Goal: Find specific page/section: Find specific page/section

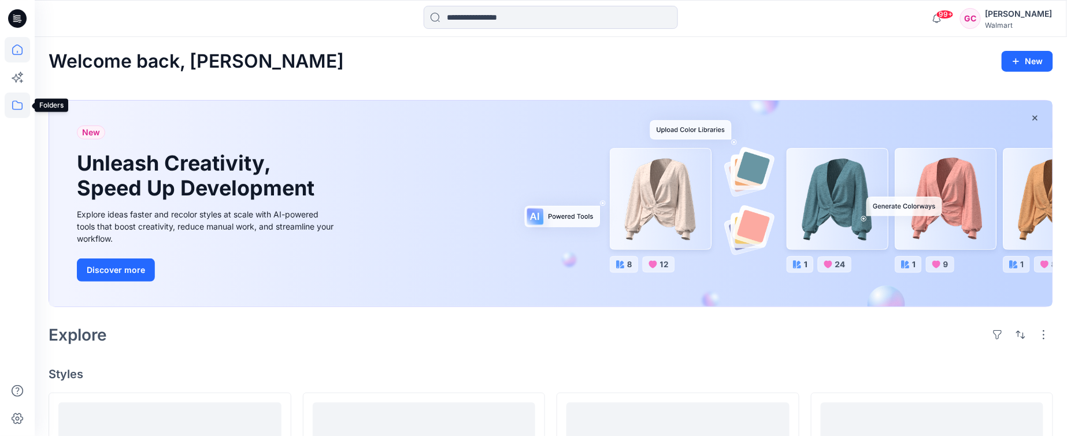
click at [16, 103] on icon at bounding box center [17, 105] width 25 height 25
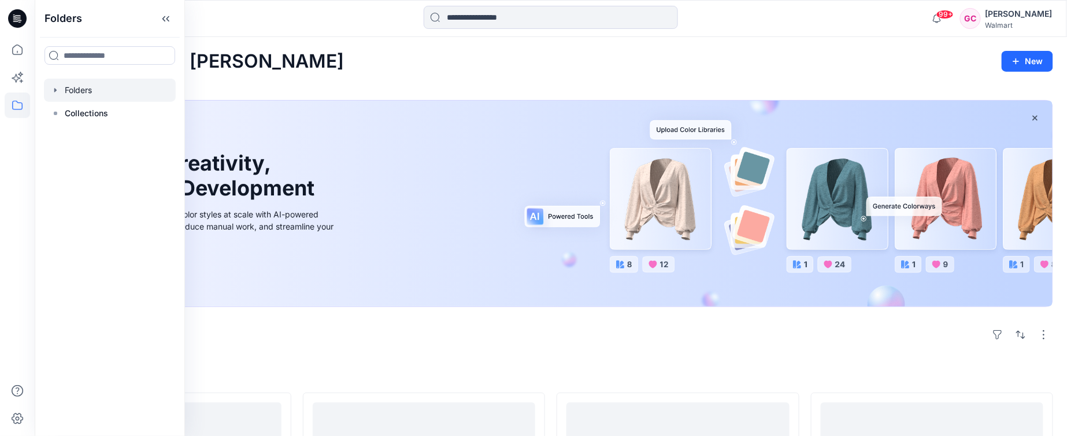
drag, startPoint x: 80, startPoint y: 86, endPoint x: 119, endPoint y: 112, distance: 46.7
click at [80, 87] on div at bounding box center [110, 90] width 132 height 23
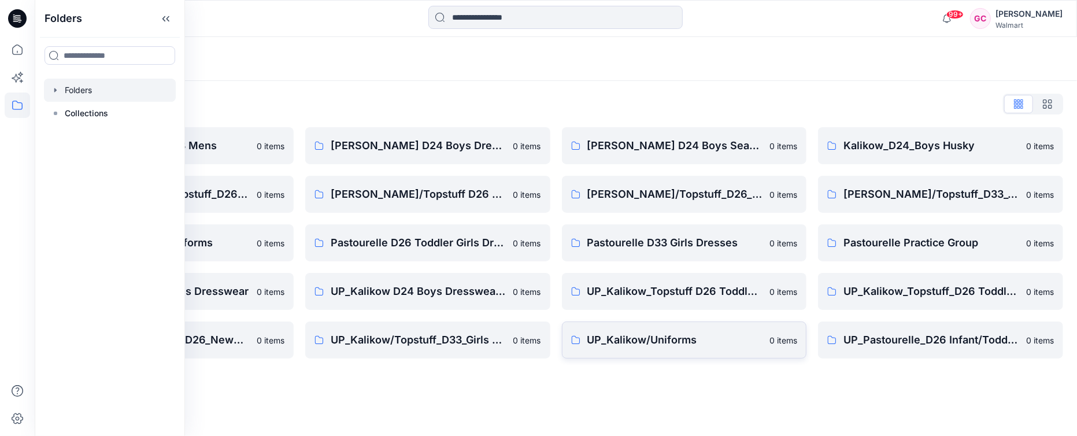
click at [652, 351] on link "UP_Kalikow/Uniforms 0 items" at bounding box center [684, 339] width 245 height 37
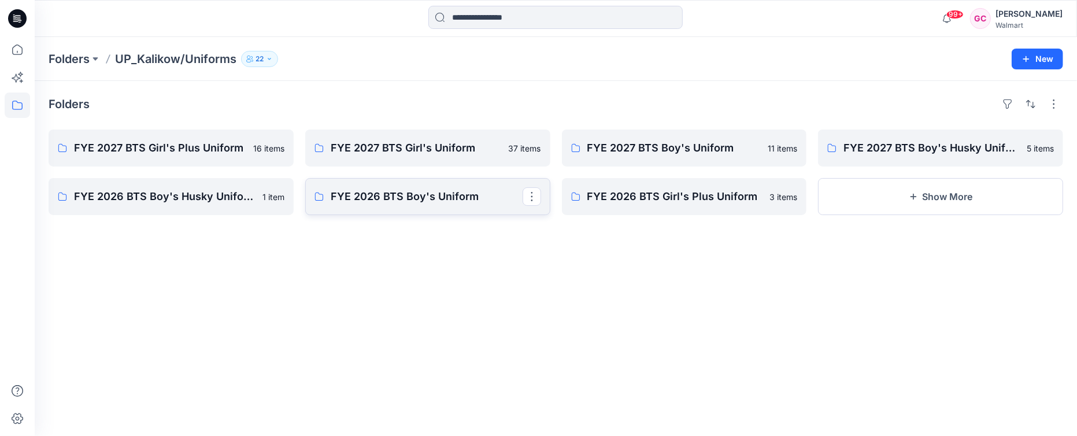
click at [405, 199] on p "FYE 2026 BTS Boy's Uniform" at bounding box center [427, 196] width 192 height 16
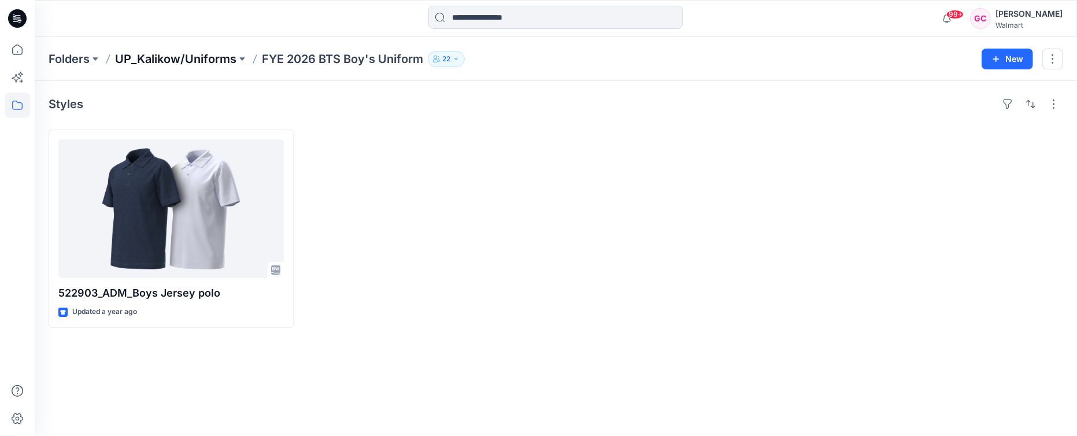
click at [158, 58] on p "UP_Kalikow/Uniforms" at bounding box center [175, 59] width 121 height 16
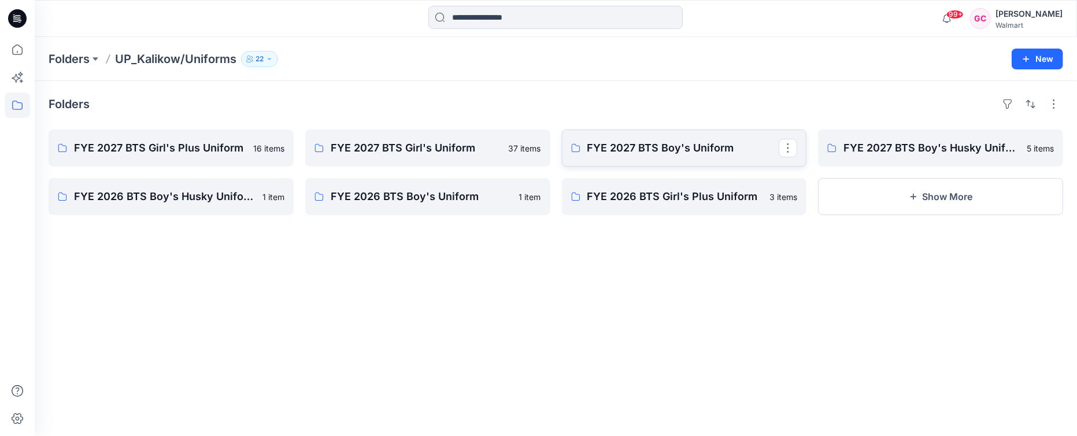
click at [684, 143] on p "FYE 2027 BTS Boy's Uniform" at bounding box center [683, 148] width 192 height 16
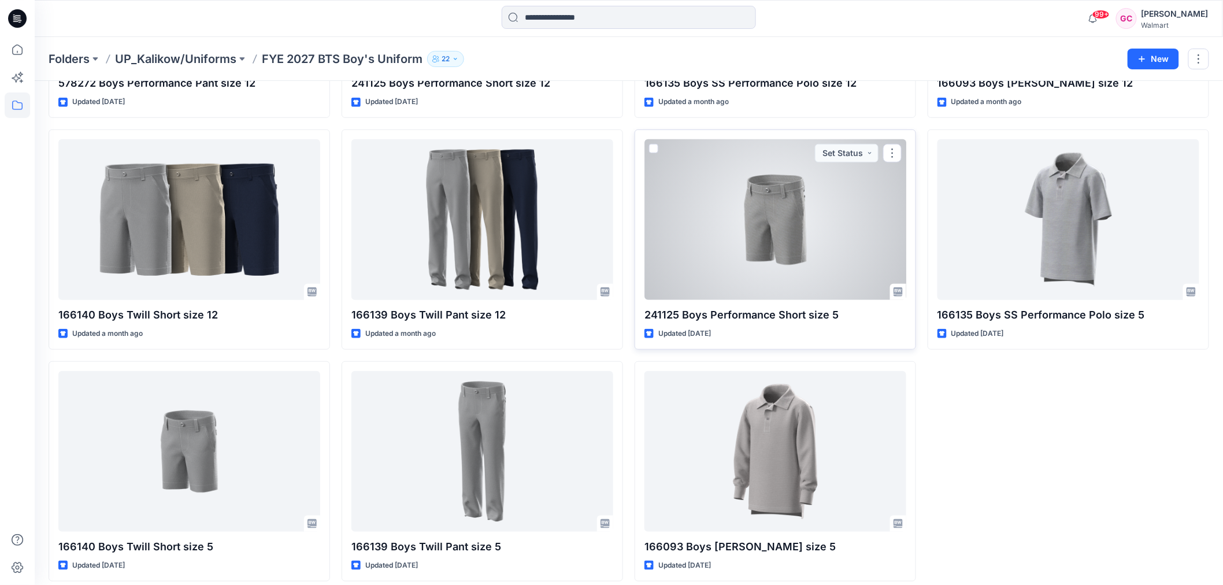
scroll to position [241, 0]
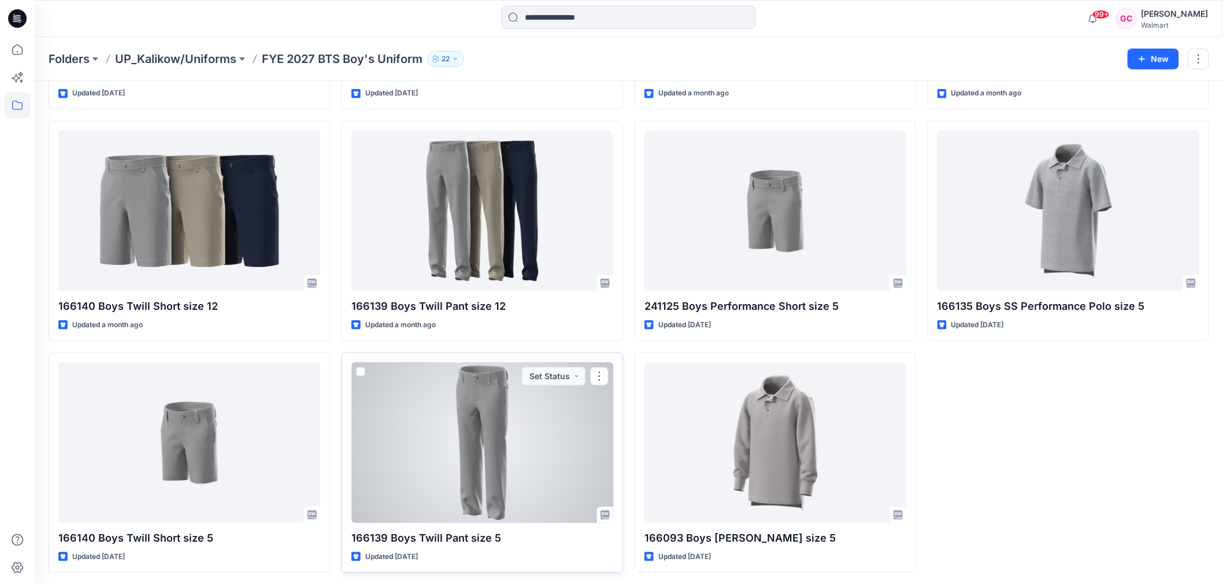
click at [506, 435] on div at bounding box center [483, 443] width 262 height 161
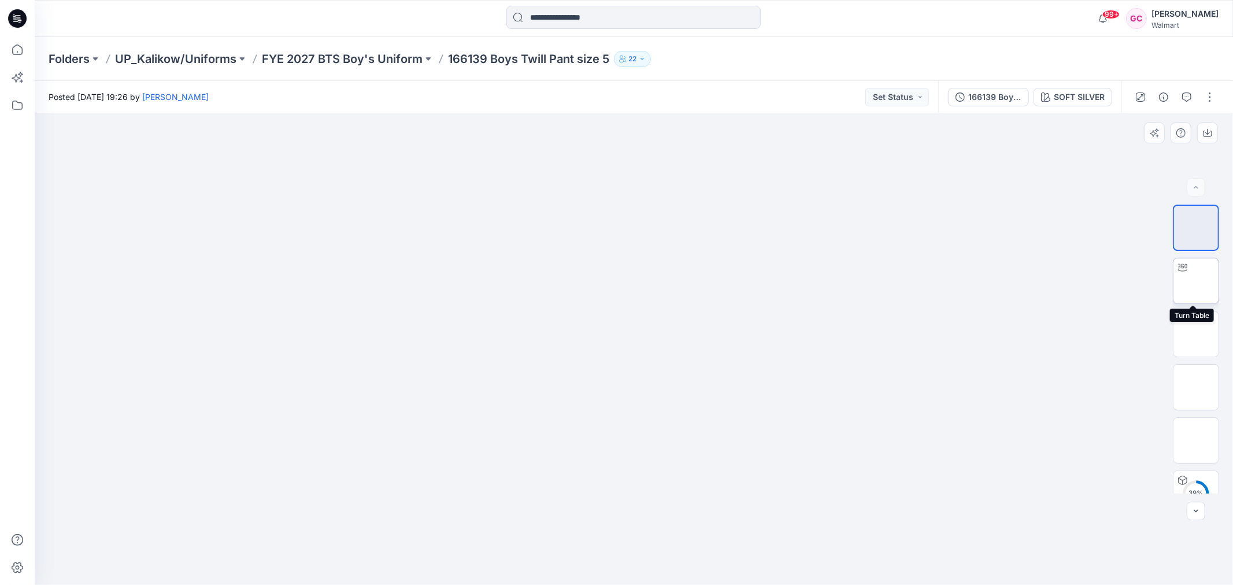
click at [1077, 281] on img at bounding box center [1196, 281] width 0 height 0
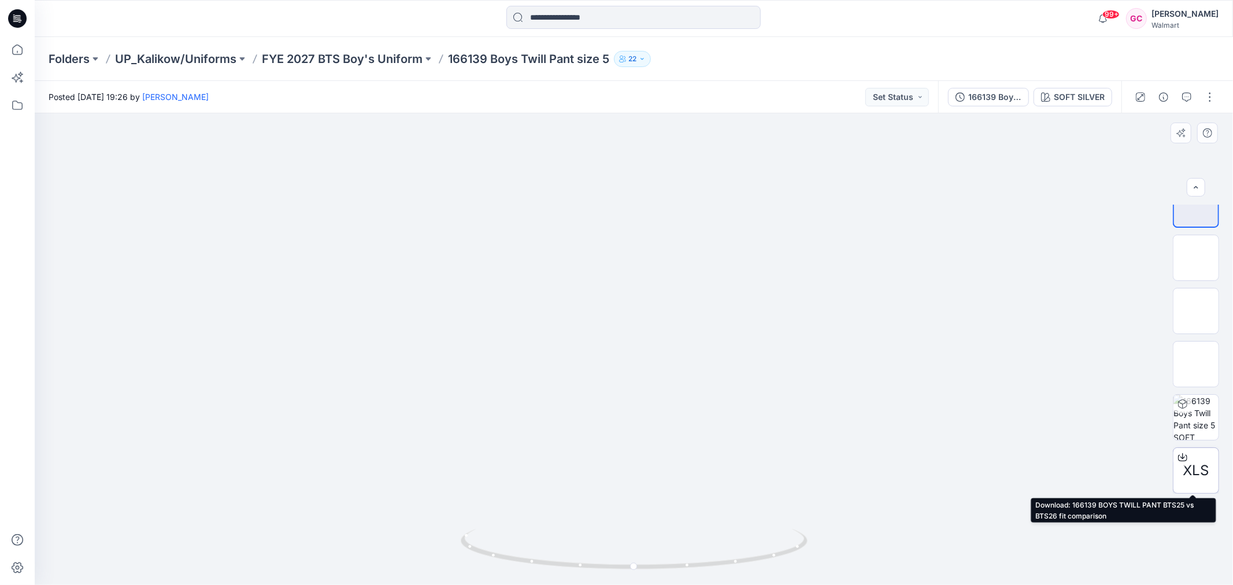
click at [1077, 435] on span "XLS" at bounding box center [1197, 470] width 26 height 21
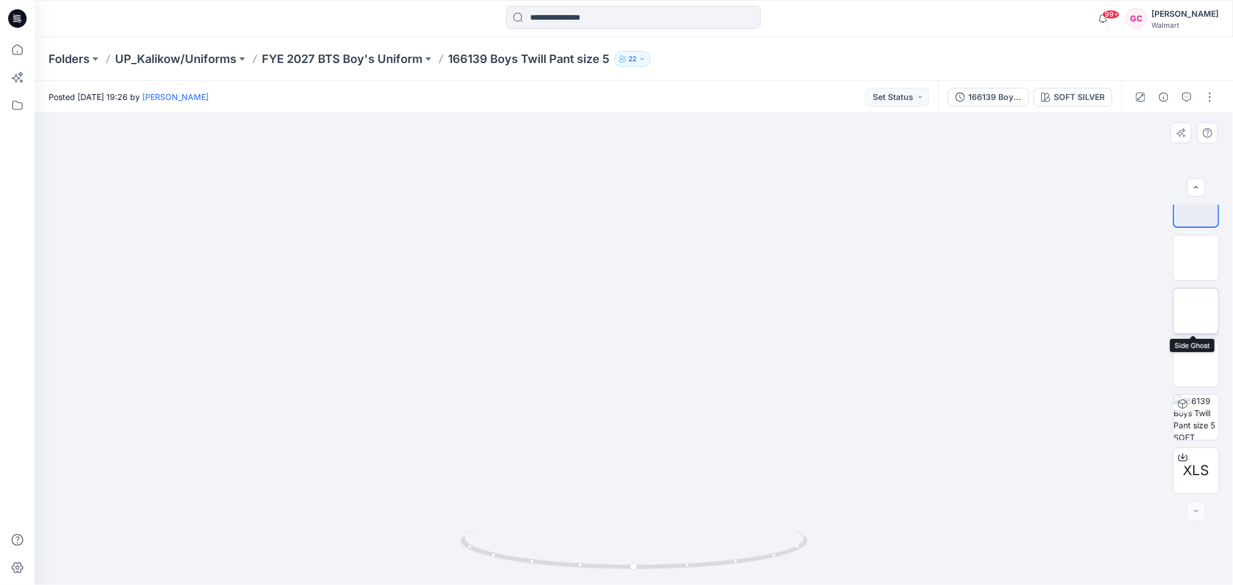
click at [1077, 311] on img at bounding box center [1196, 311] width 0 height 0
click at [1077, 258] on img at bounding box center [1196, 258] width 0 height 0
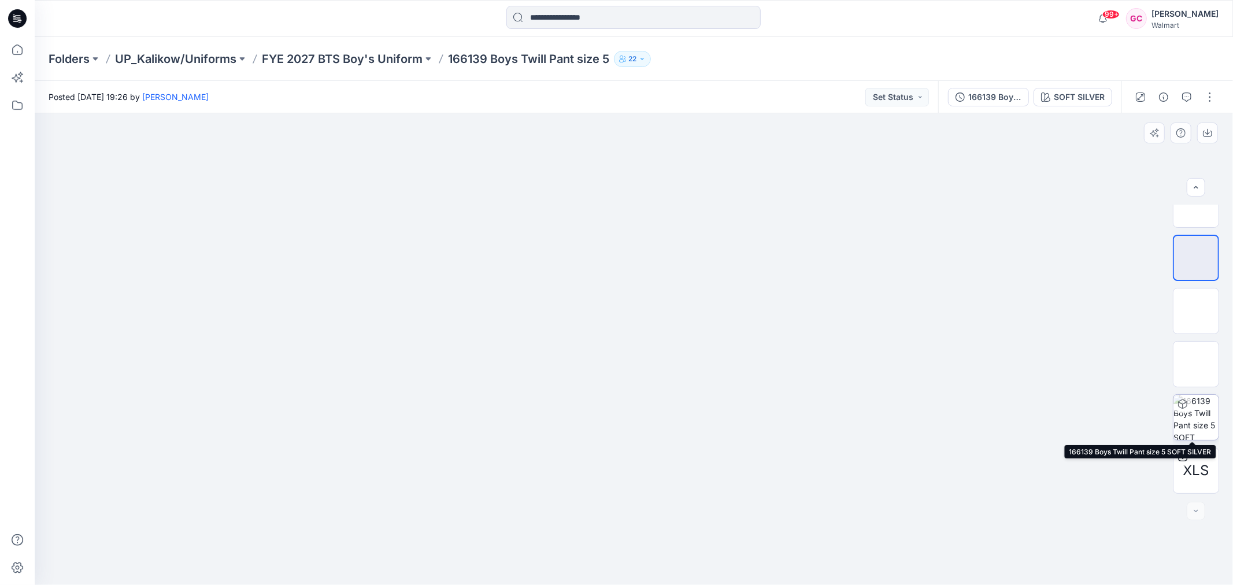
click at [1077, 420] on img at bounding box center [1196, 417] width 45 height 45
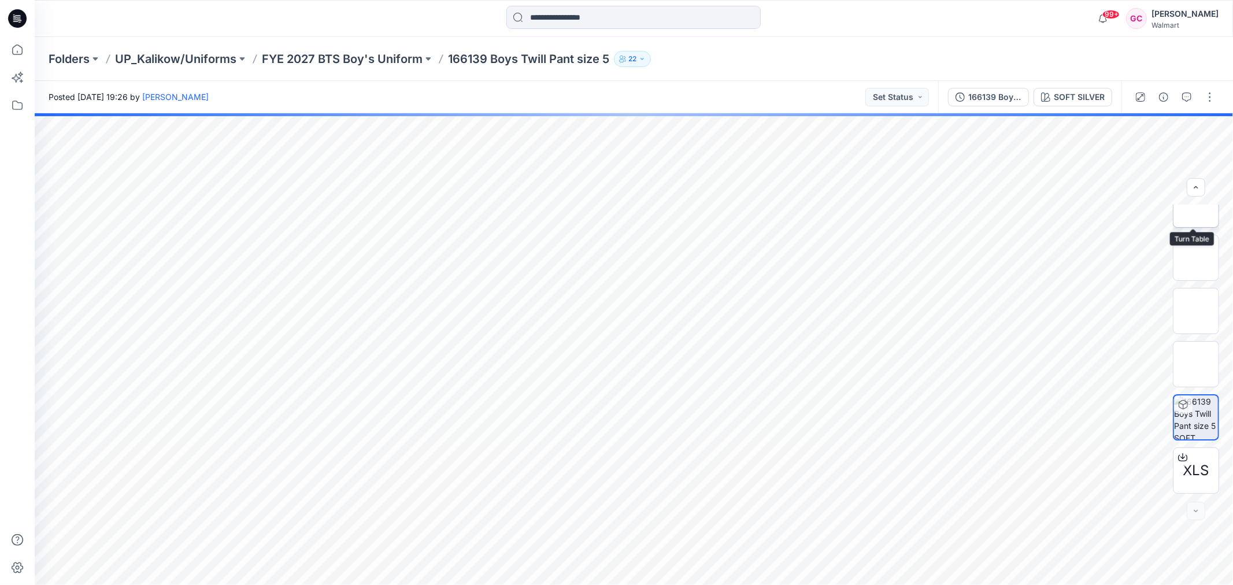
click at [1077, 205] on img at bounding box center [1196, 205] width 0 height 0
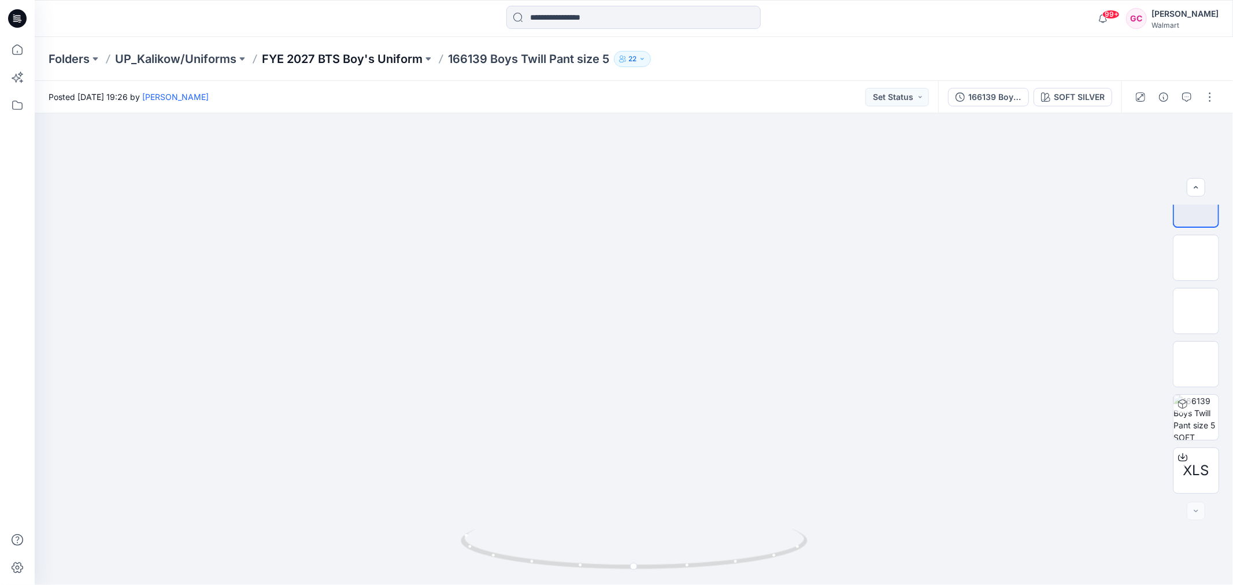
click at [352, 58] on p "FYE 2027 BTS Boy's Uniform" at bounding box center [342, 59] width 161 height 16
